Goal: Information Seeking & Learning: Learn about a topic

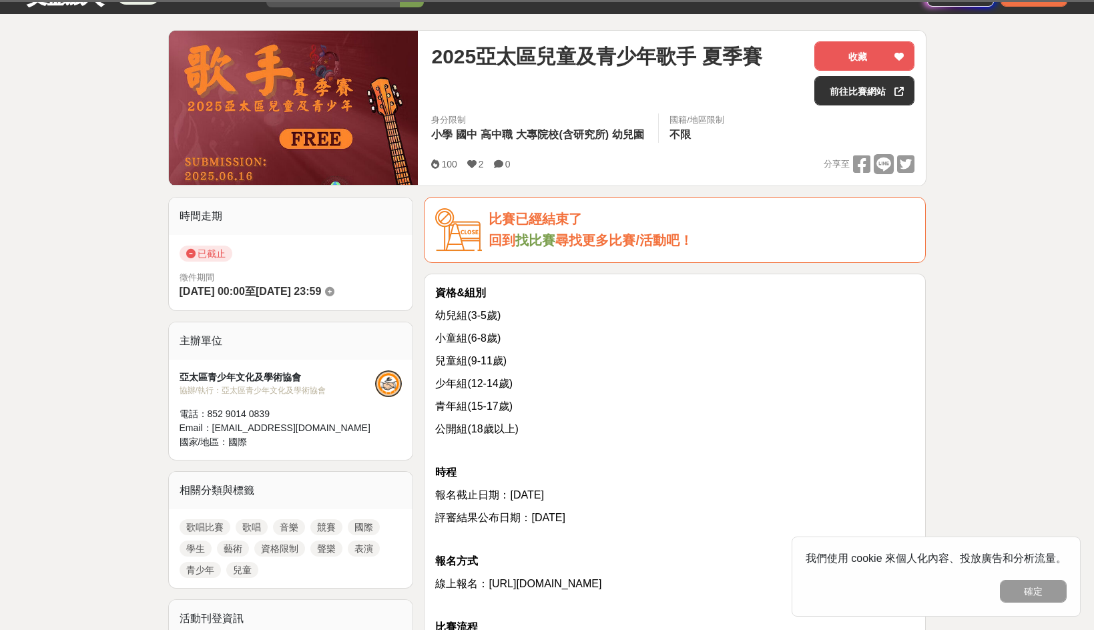
scroll to position [67, 0]
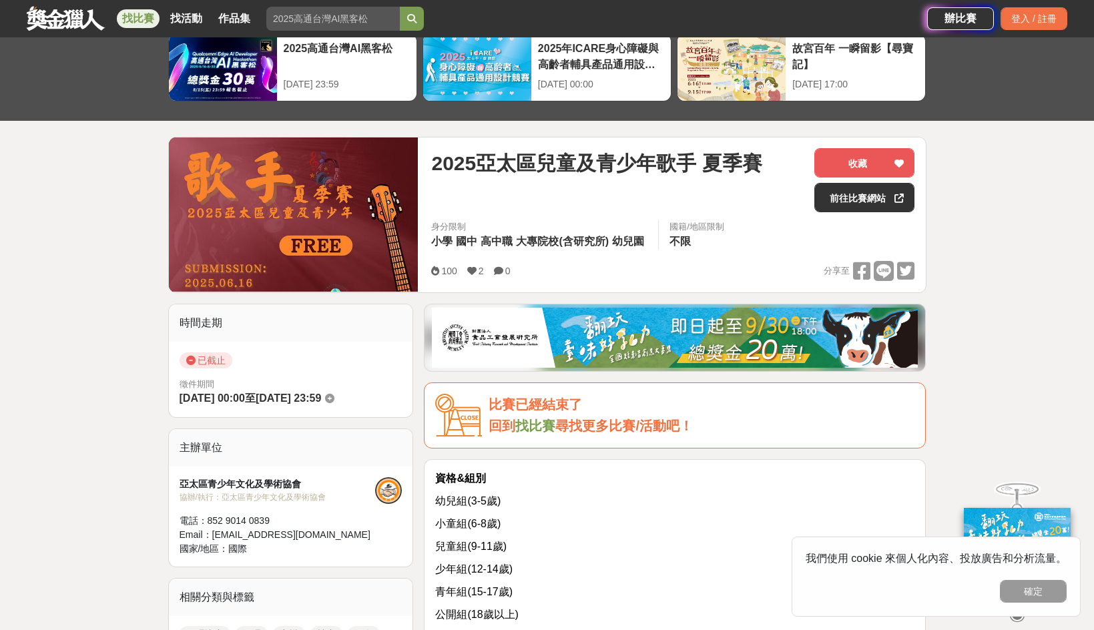
click at [68, 16] on link at bounding box center [65, 17] width 81 height 25
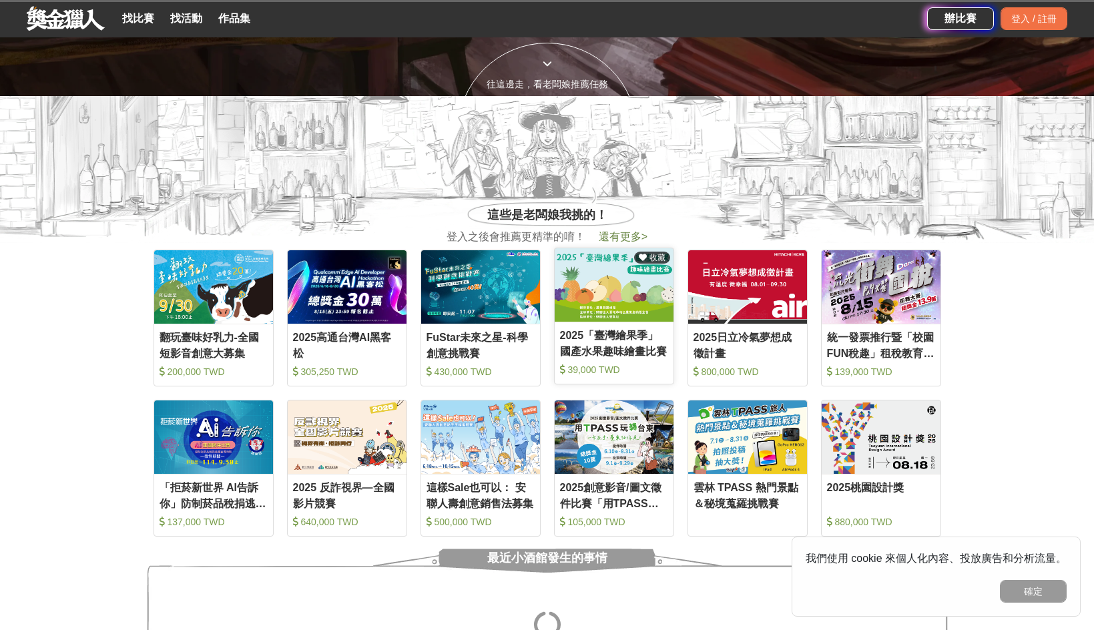
scroll to position [601, 0]
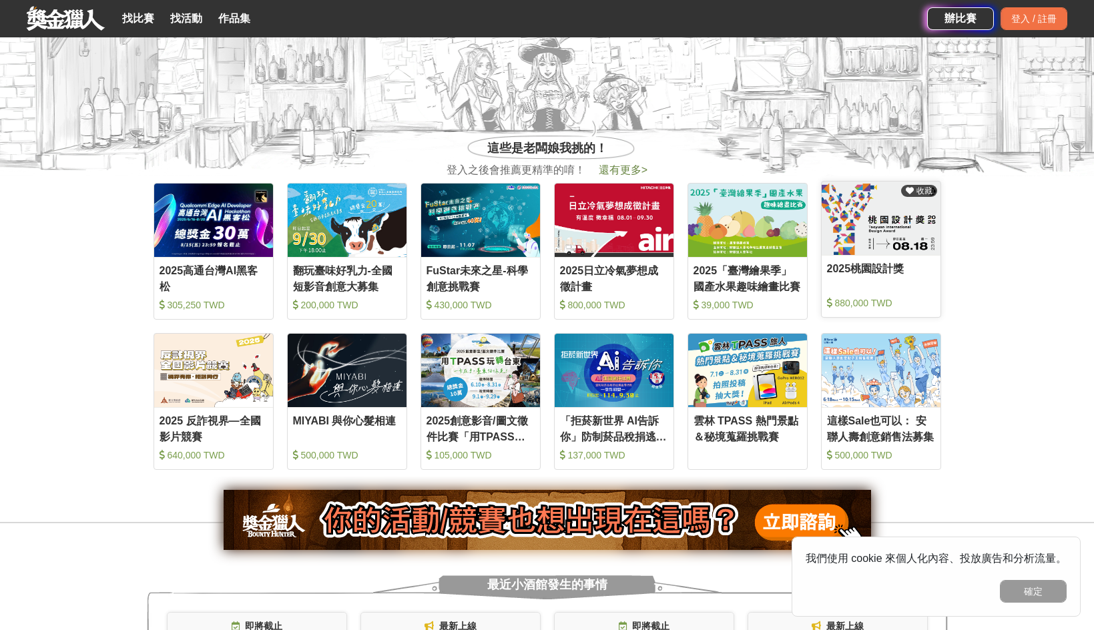
click at [917, 304] on div "880,000 TWD" at bounding box center [881, 302] width 108 height 13
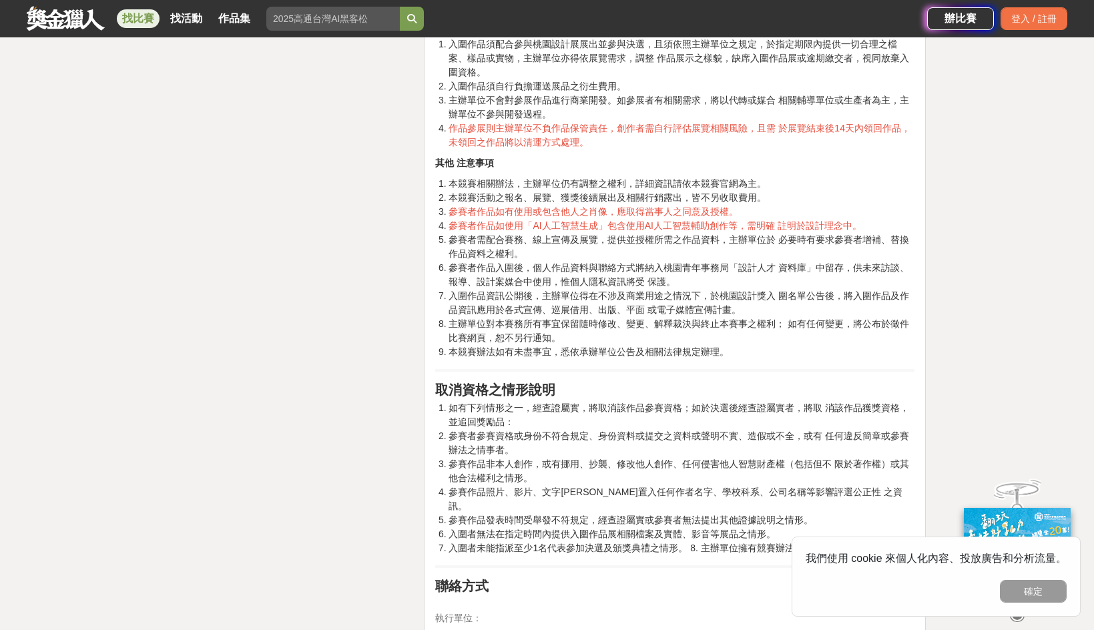
scroll to position [3337, 0]
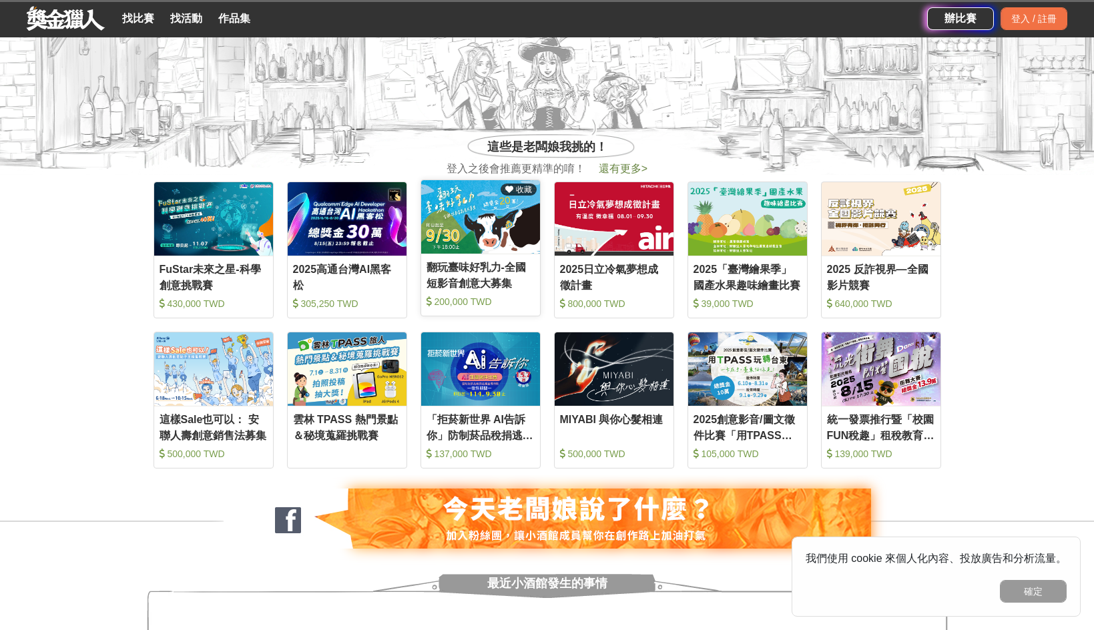
scroll to position [601, 0]
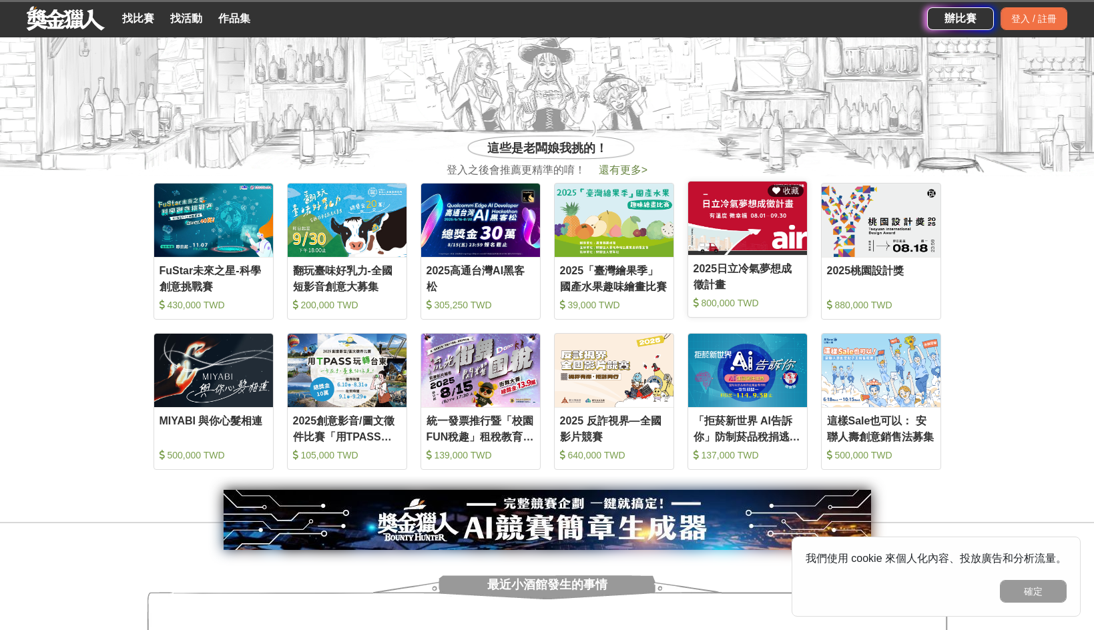
click at [738, 266] on div "2025日立冷氣夢想成徵計畫" at bounding box center [748, 276] width 108 height 30
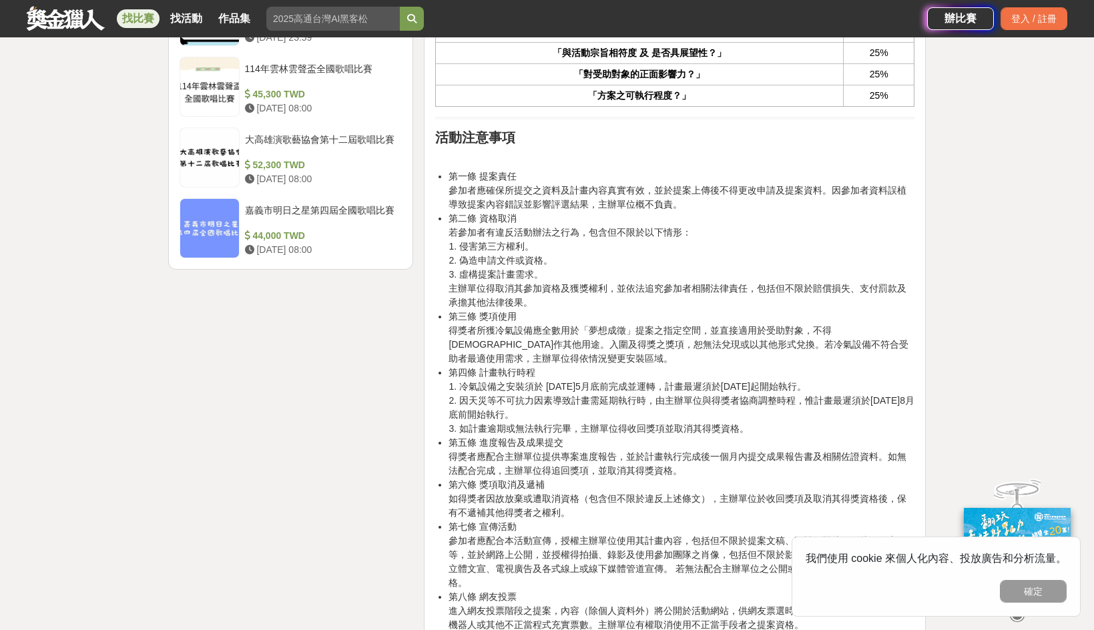
scroll to position [1802, 0]
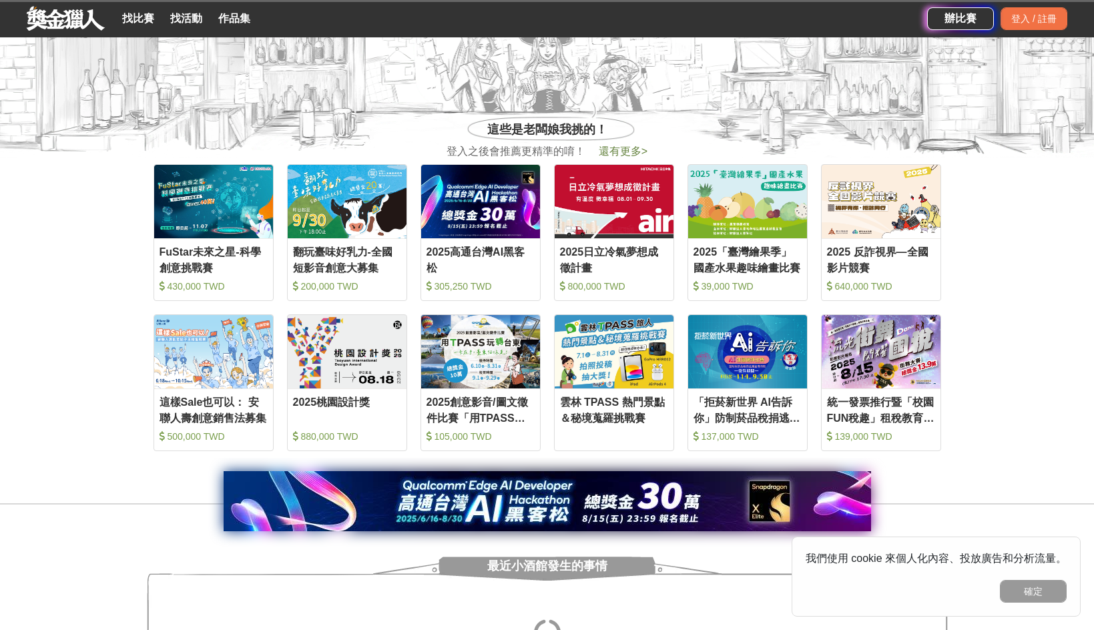
scroll to position [601, 0]
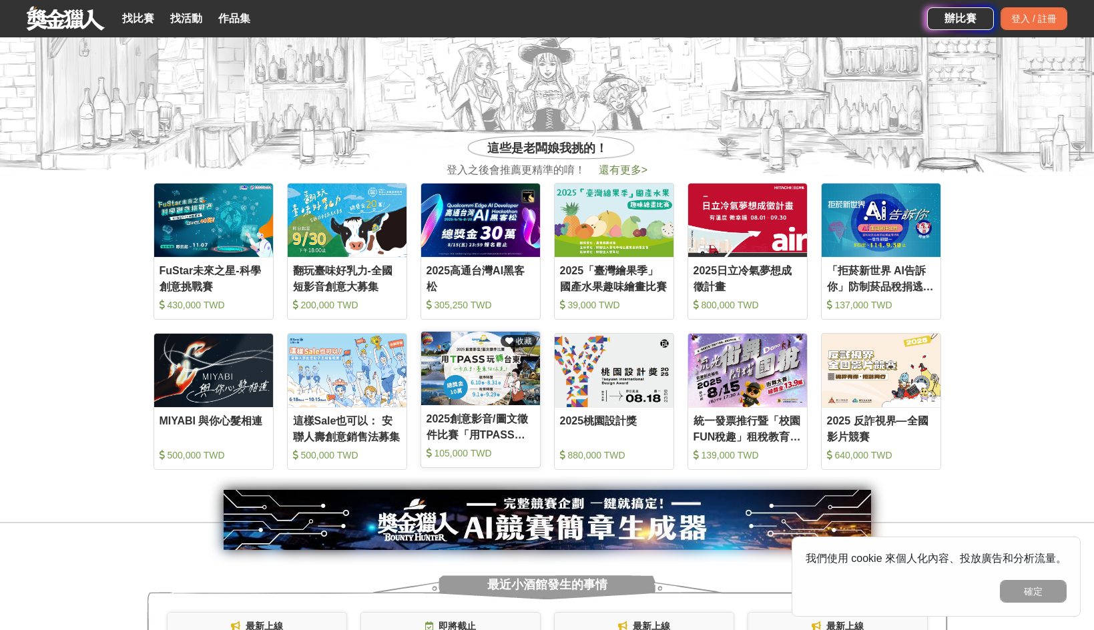
click at [469, 355] on img at bounding box center [480, 368] width 119 height 73
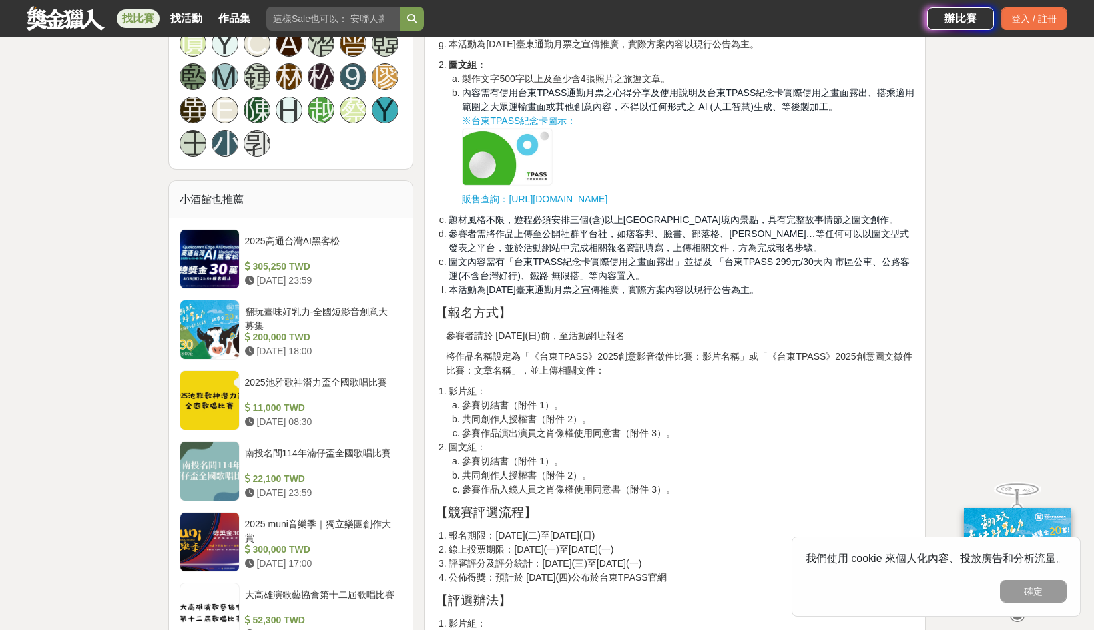
scroll to position [1402, 0]
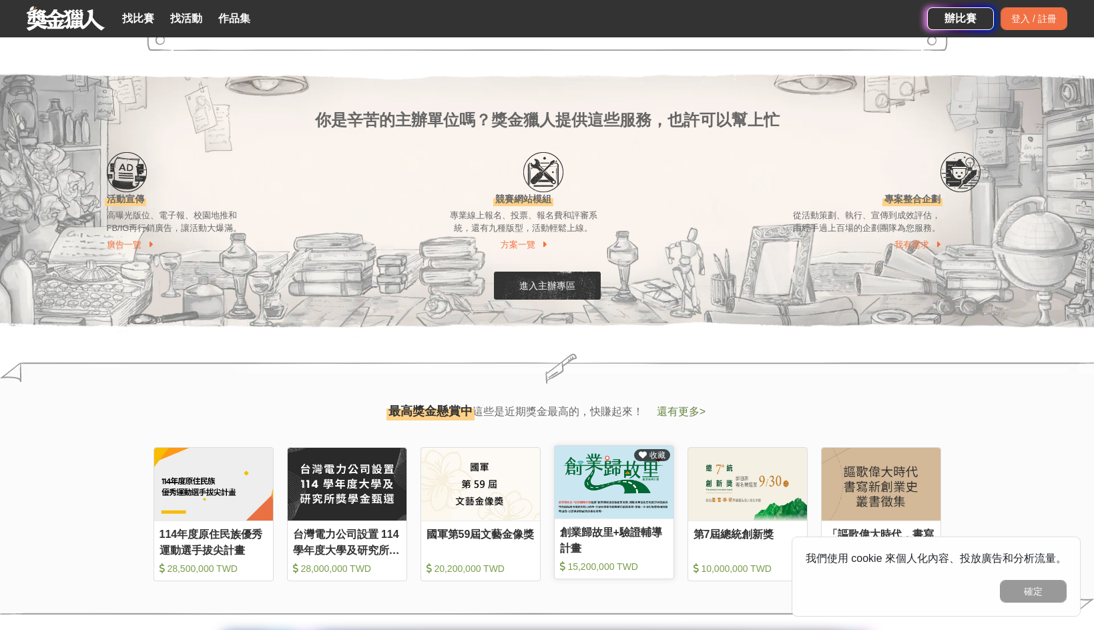
scroll to position [1602, 0]
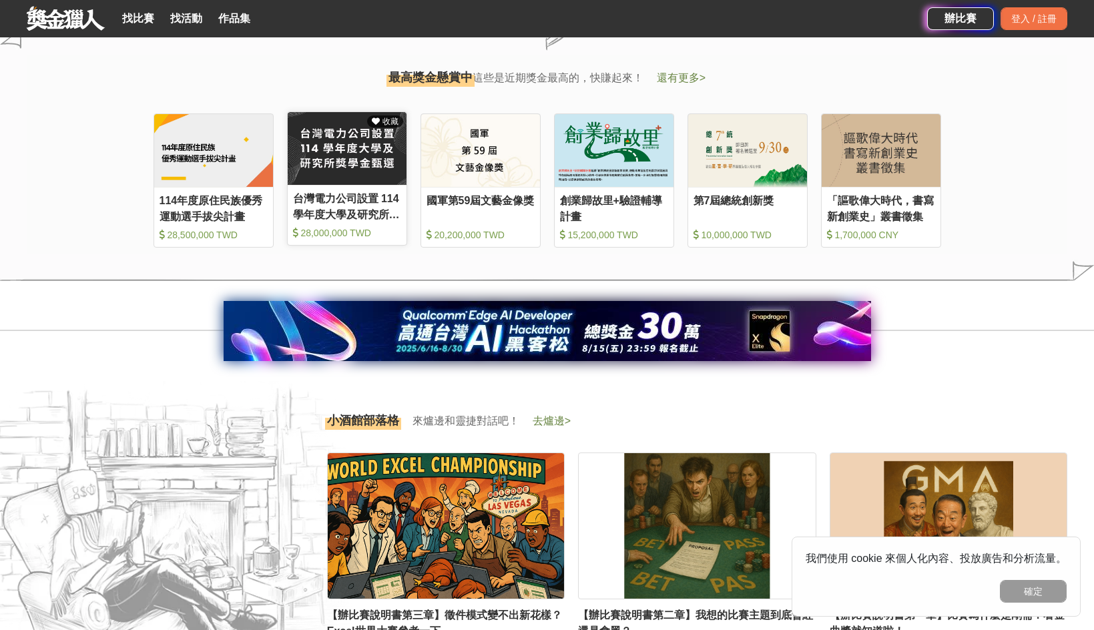
click at [380, 198] on div "台灣電力公司設置 114 學年度大學及研究所獎學金甄選" at bounding box center [347, 206] width 108 height 30
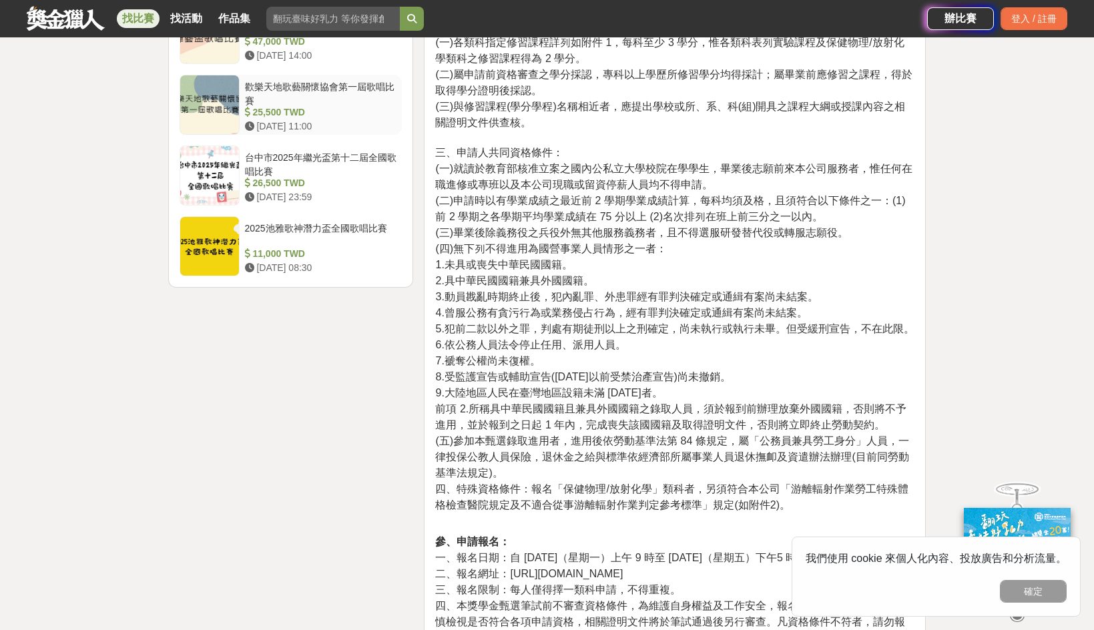
scroll to position [1602, 0]
